Goal: Check status: Check status

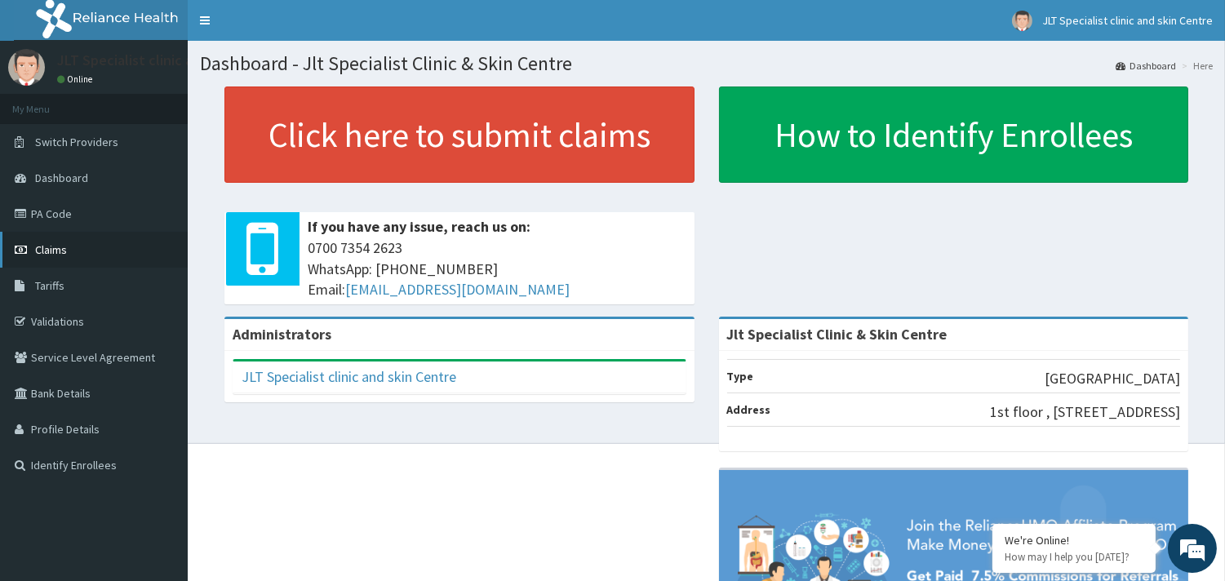
click at [55, 247] on span "Claims" at bounding box center [51, 249] width 32 height 15
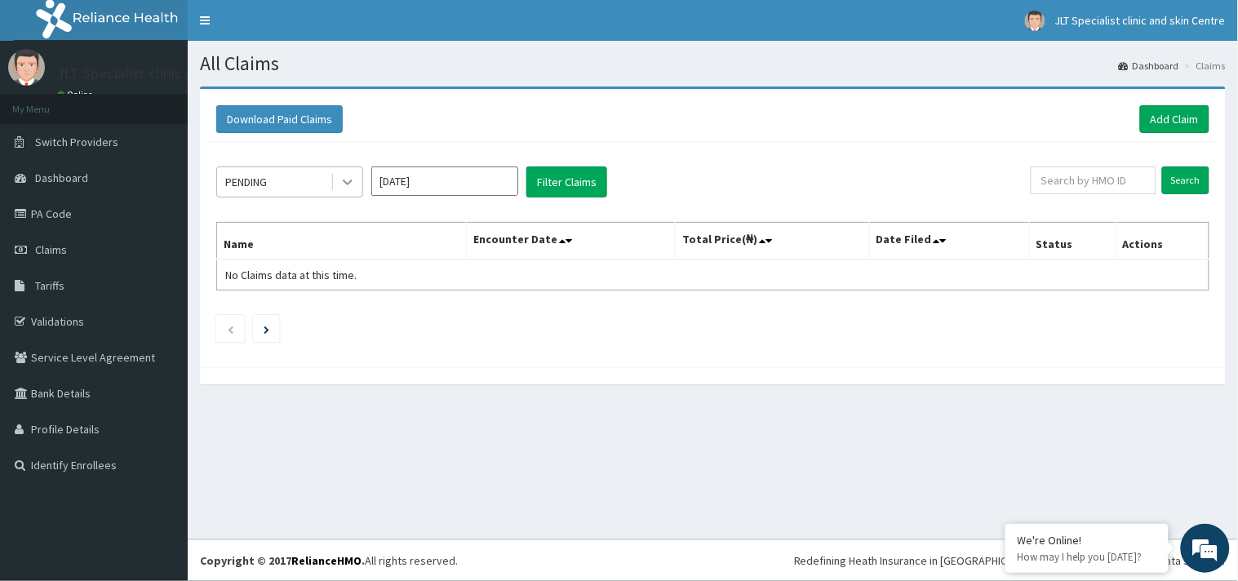
click at [348, 181] on icon at bounding box center [348, 182] width 16 height 16
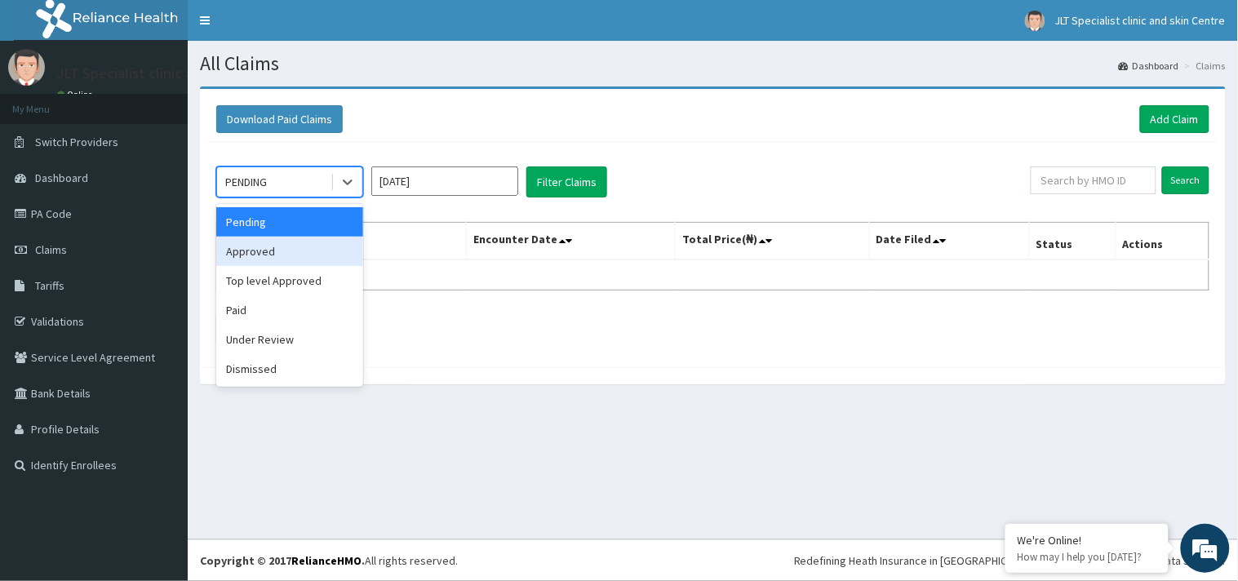
click at [314, 253] on div "Approved" at bounding box center [289, 251] width 147 height 29
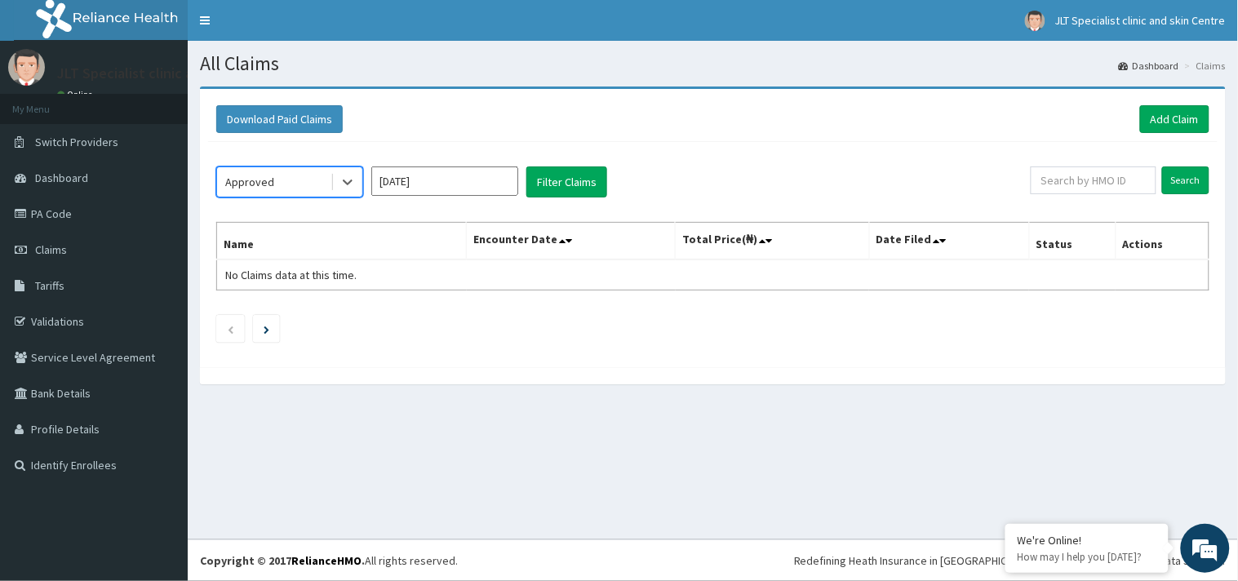
click at [454, 176] on input "[DATE]" at bounding box center [444, 181] width 147 height 29
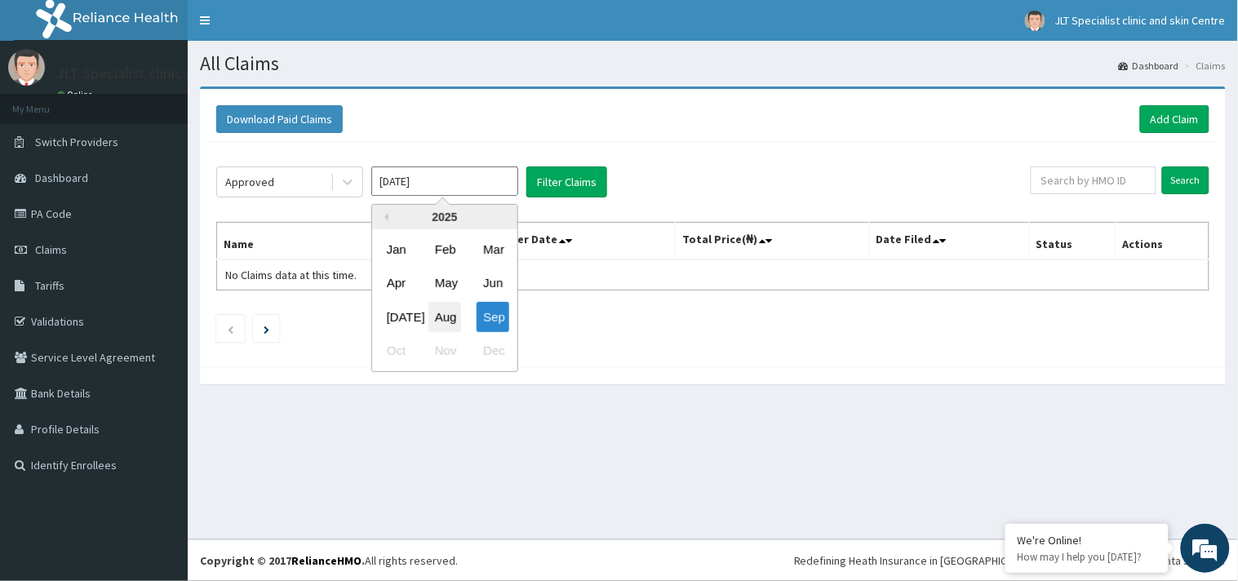
click at [447, 313] on div "Aug" at bounding box center [445, 317] width 33 height 30
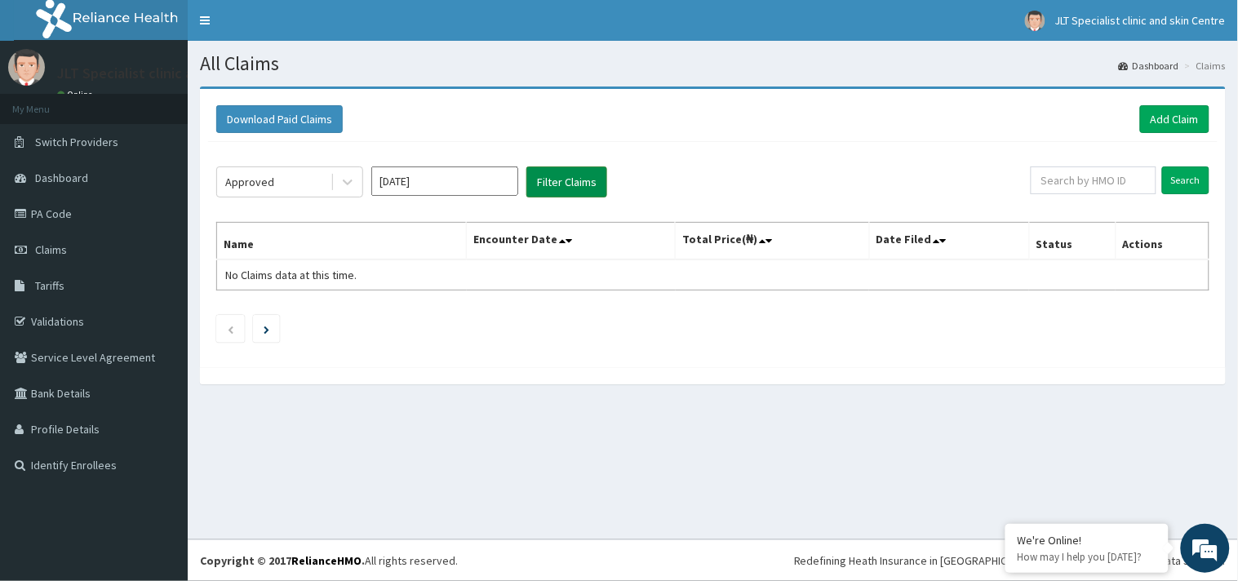
click at [558, 180] on button "Filter Claims" at bounding box center [567, 182] width 81 height 31
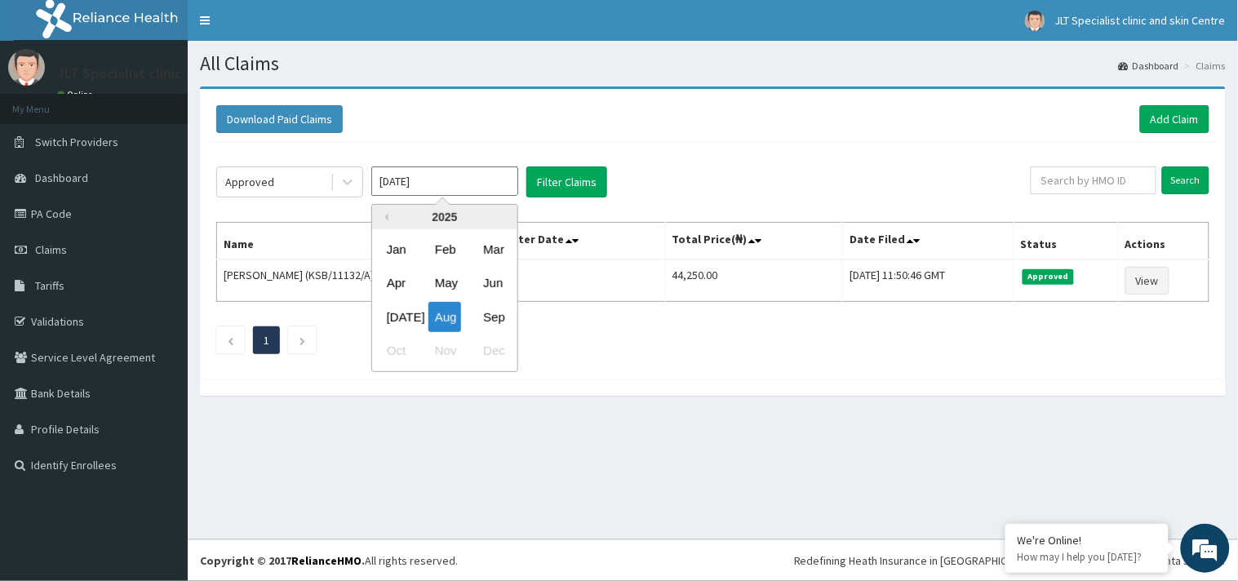
click at [466, 185] on input "[DATE]" at bounding box center [444, 181] width 147 height 29
click at [398, 313] on div "[DATE]" at bounding box center [396, 317] width 33 height 30
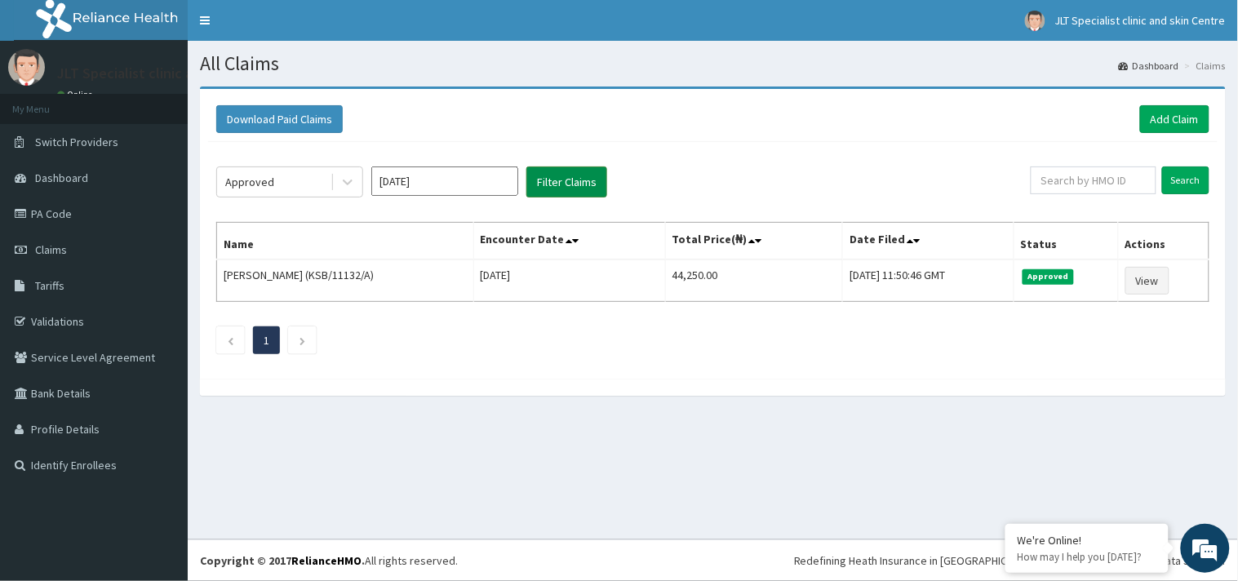
click at [570, 181] on button "Filter Claims" at bounding box center [567, 182] width 81 height 31
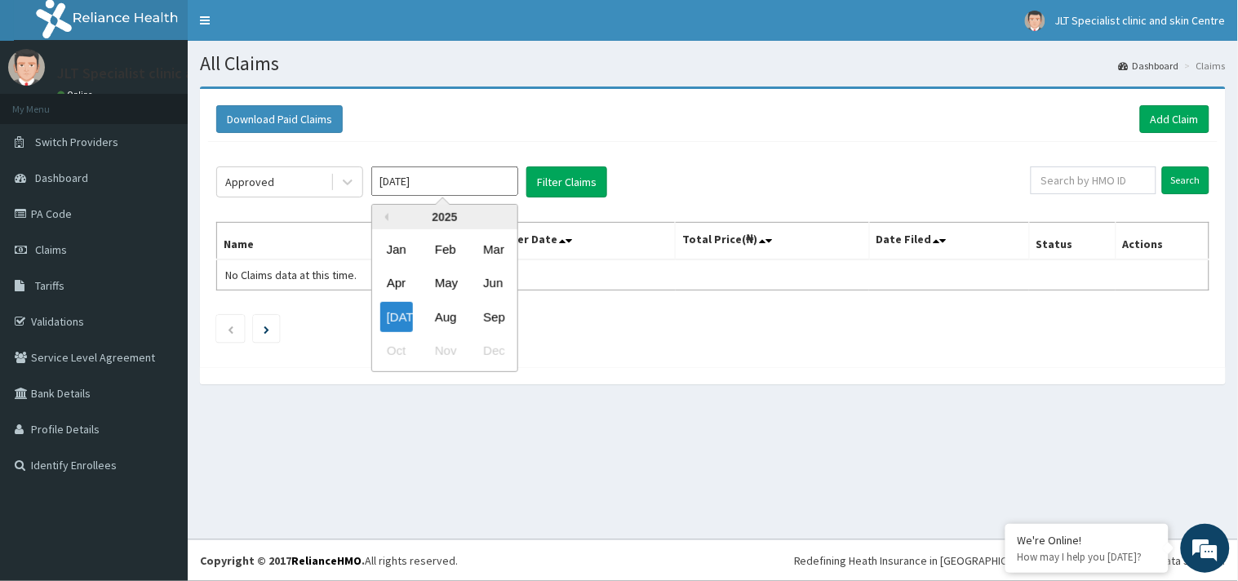
click at [485, 176] on input "[DATE]" at bounding box center [444, 181] width 147 height 29
click at [346, 184] on icon at bounding box center [348, 182] width 16 height 16
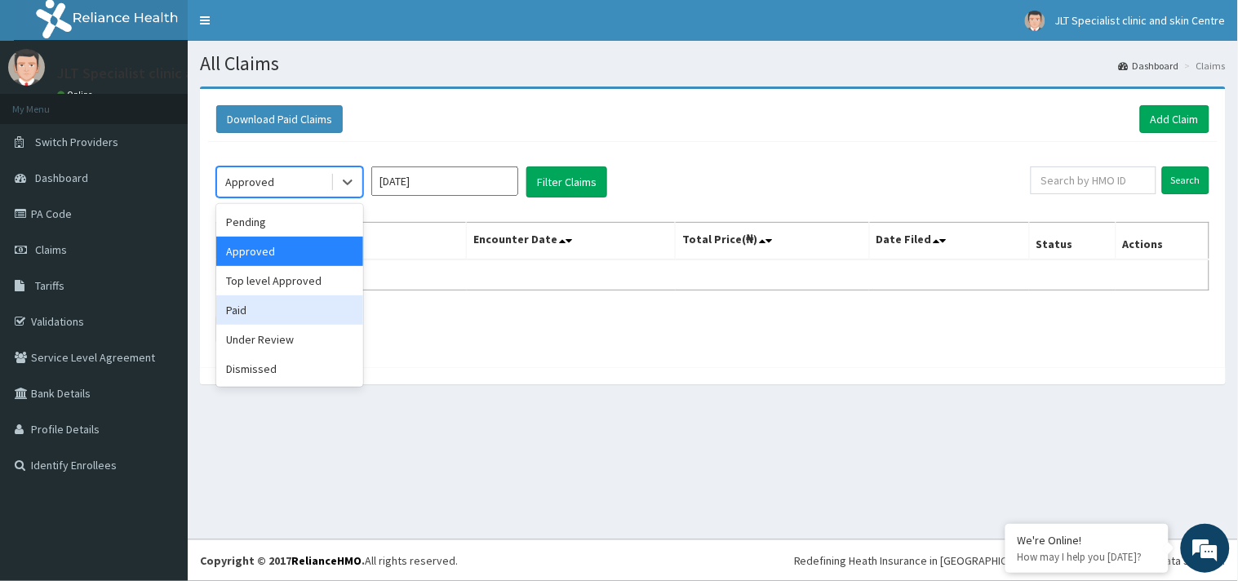
click at [307, 312] on div "Paid" at bounding box center [289, 310] width 147 height 29
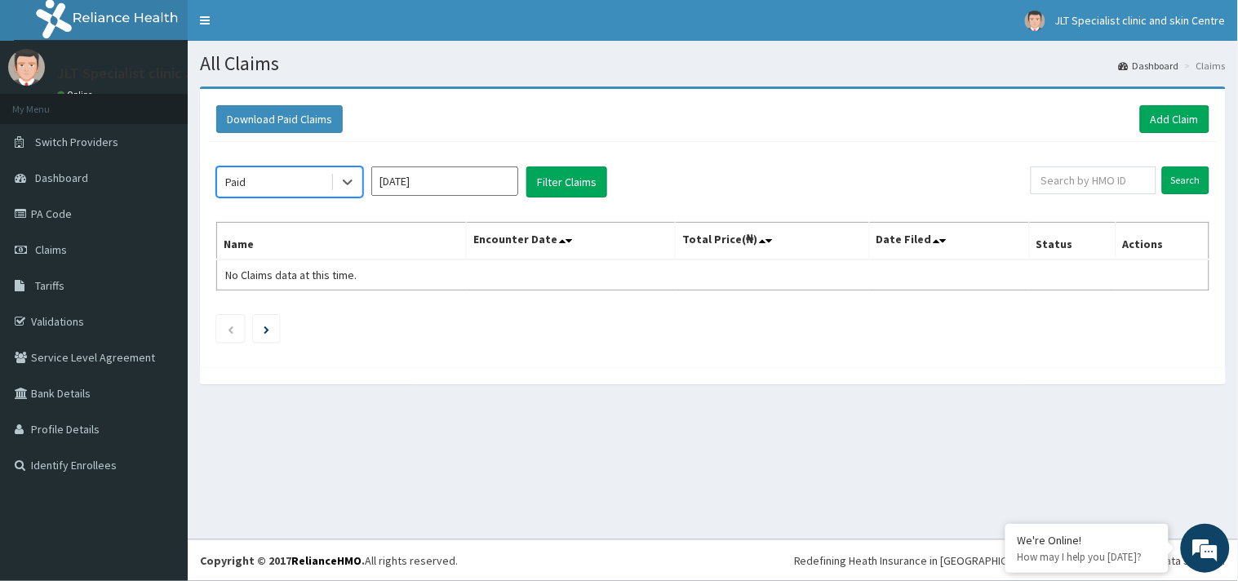
click at [491, 176] on input "[DATE]" at bounding box center [444, 181] width 147 height 29
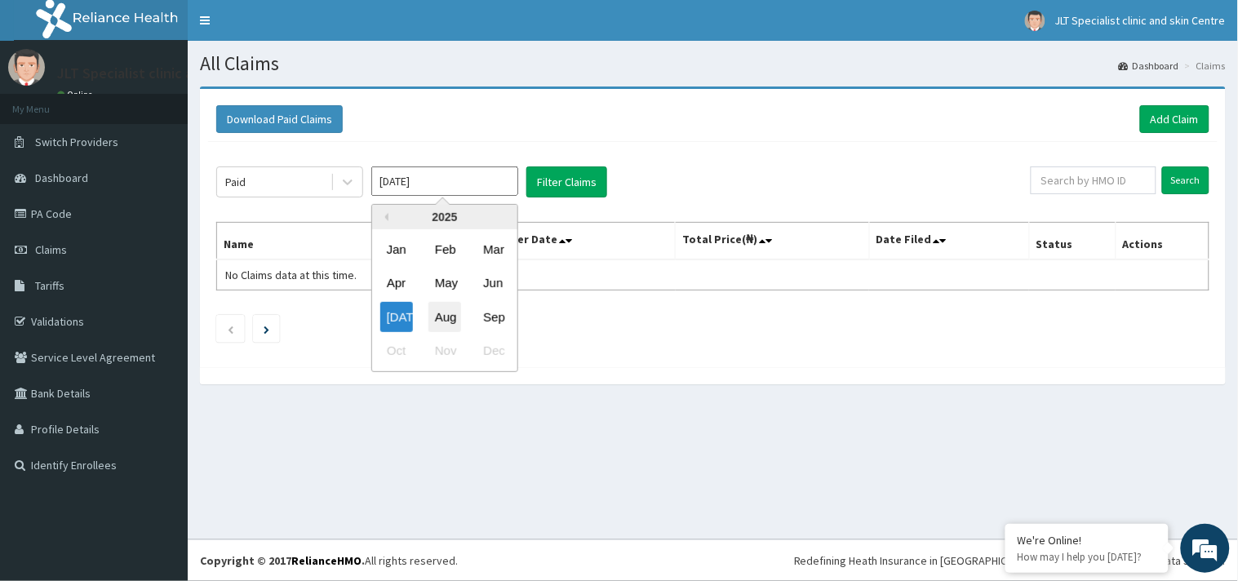
click at [443, 313] on div "Aug" at bounding box center [445, 317] width 33 height 30
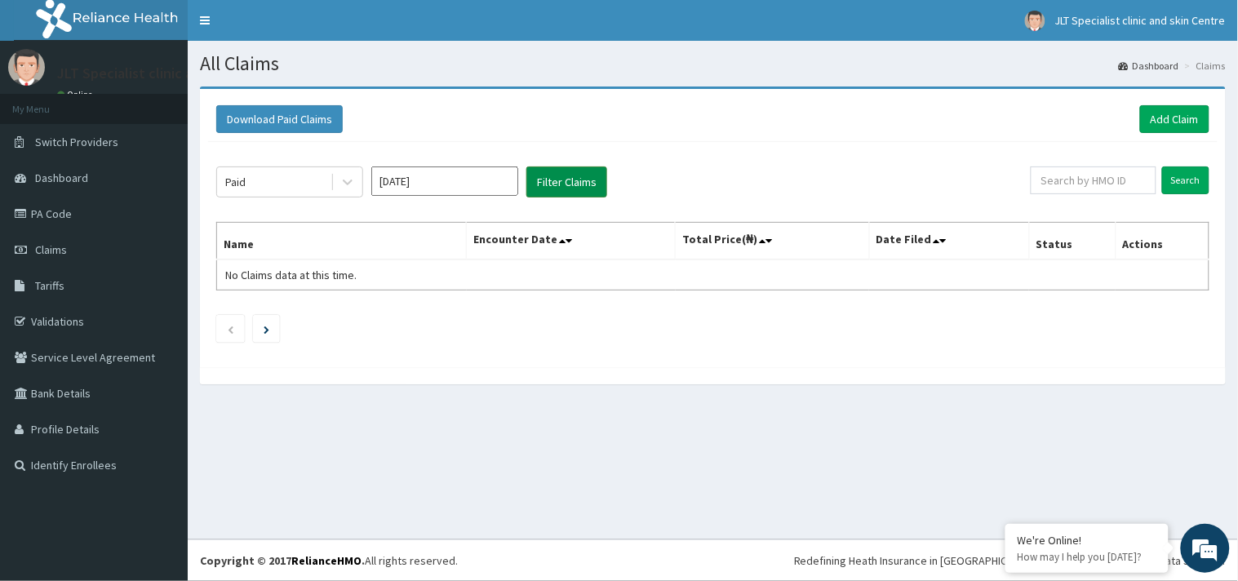
click at [570, 185] on button "Filter Claims" at bounding box center [567, 182] width 81 height 31
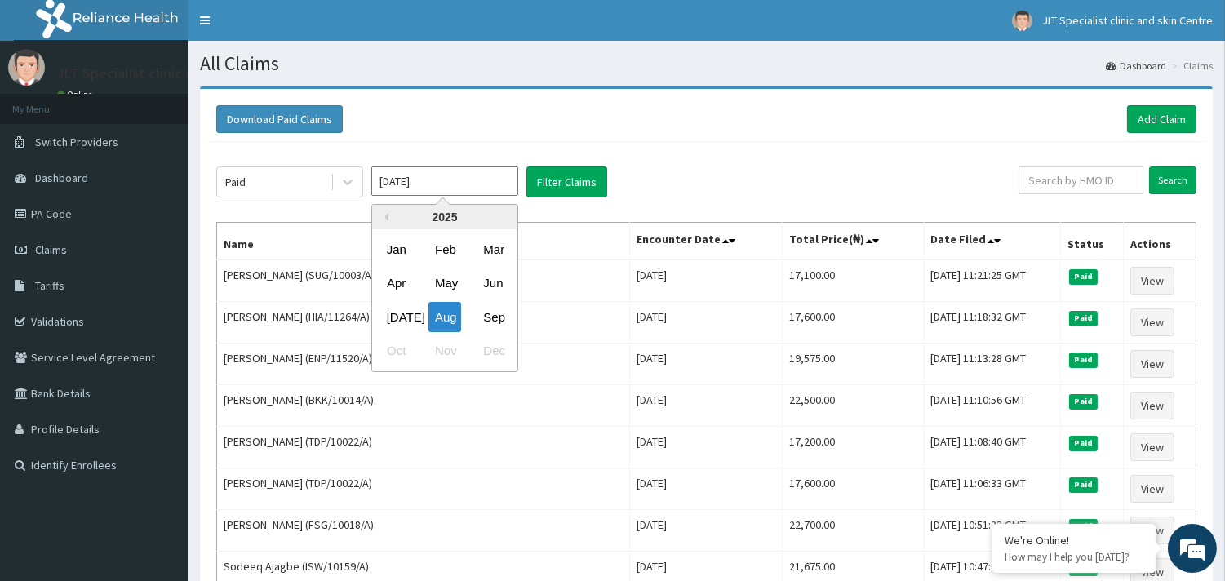
click at [496, 177] on input "[DATE]" at bounding box center [444, 181] width 147 height 29
click at [491, 312] on div "Sep" at bounding box center [493, 317] width 33 height 30
type input "[DATE]"
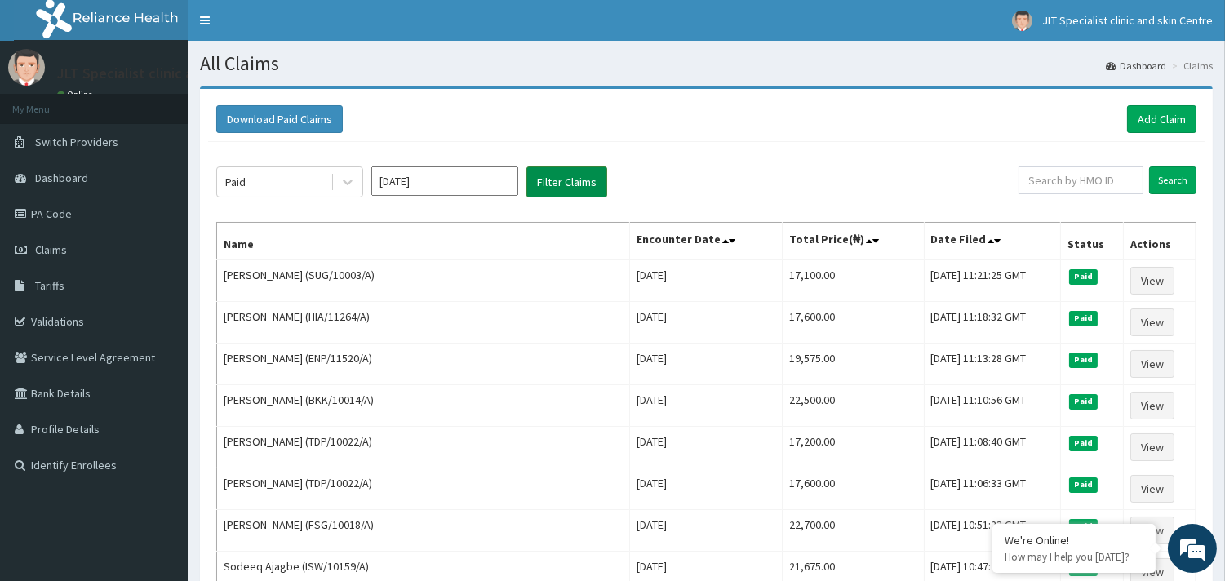
click at [565, 180] on button "Filter Claims" at bounding box center [567, 182] width 81 height 31
